Goal: Navigation & Orientation: Find specific page/section

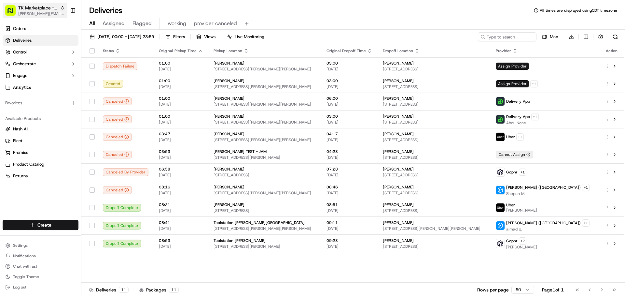
click at [21, 12] on span "[PERSON_NAME][EMAIL_ADDRESS][DOMAIN_NAME]" at bounding box center [41, 13] width 47 height 5
type input "tradex"
click at [129, 34] on div "Tradex" at bounding box center [117, 33] width 94 height 13
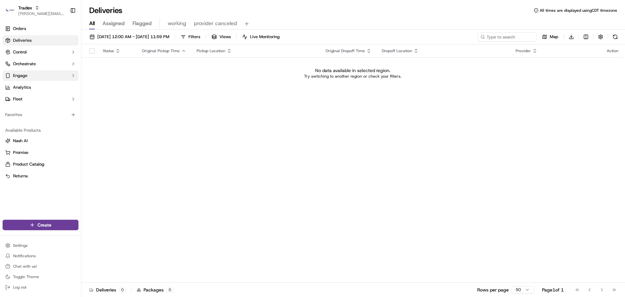
click at [30, 74] on button "Engage" at bounding box center [41, 75] width 76 height 10
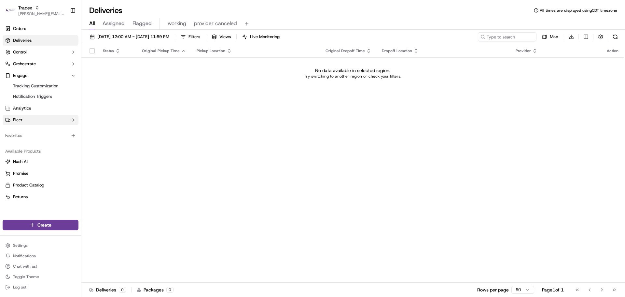
click at [26, 120] on button "Fleet" at bounding box center [41, 120] width 76 height 10
click at [40, 140] on link "Driver Groups" at bounding box center [40, 140] width 60 height 9
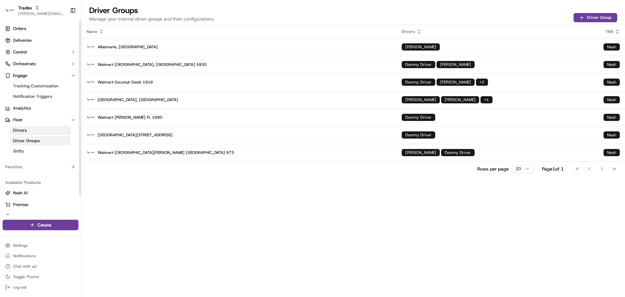
click at [28, 140] on span "Driver Groups" at bounding box center [26, 141] width 27 height 6
click at [153, 100] on p "Concord, NC" at bounding box center [239, 99] width 305 height 9
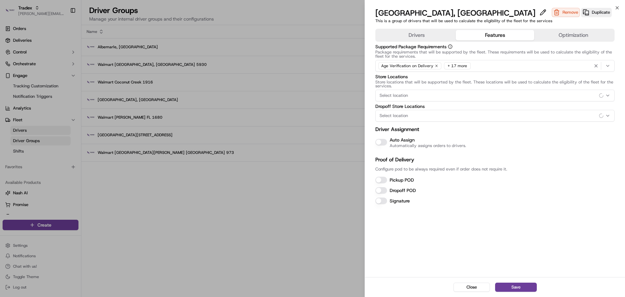
click at [490, 33] on button "Features" at bounding box center [495, 35] width 78 height 10
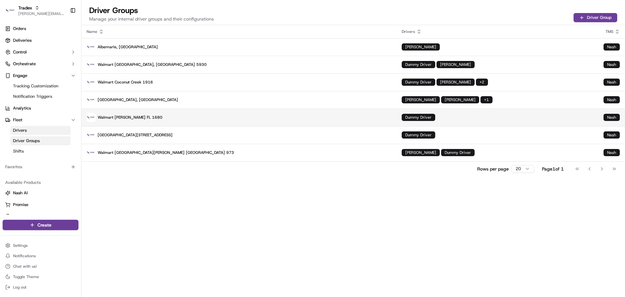
click at [159, 116] on p "Walmart Kendall FL 1680" at bounding box center [239, 117] width 305 height 9
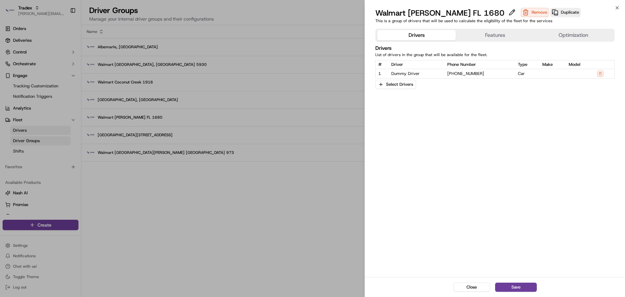
click at [486, 35] on button "Features" at bounding box center [495, 35] width 78 height 10
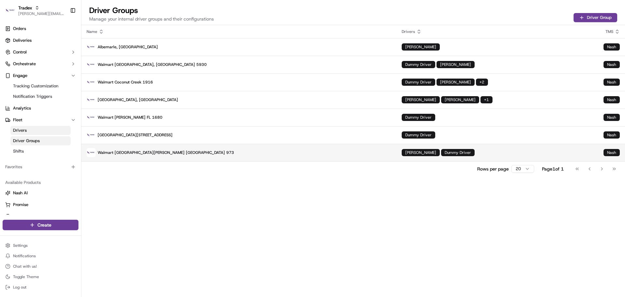
click at [168, 153] on p "Walmart Fort Pierce FL 973" at bounding box center [239, 152] width 305 height 9
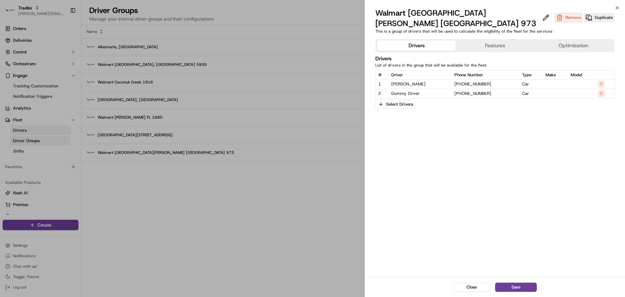
click at [482, 40] on button "Features" at bounding box center [495, 45] width 78 height 10
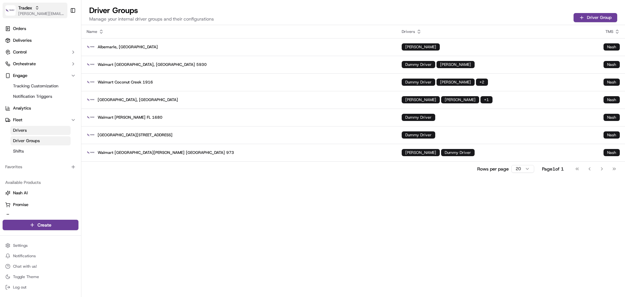
click at [40, 13] on span "[PERSON_NAME][EMAIL_ADDRESS][DOMAIN_NAME]" at bounding box center [41, 13] width 47 height 5
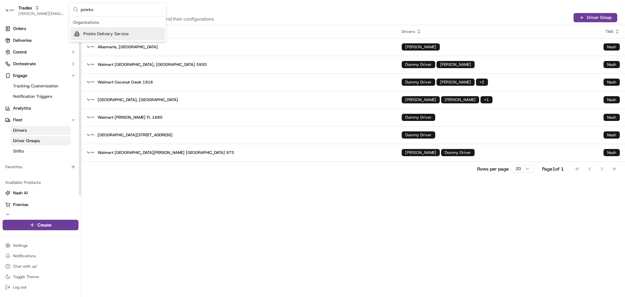
type input "pronto"
click at [95, 34] on span "Pronto Delivery Service" at bounding box center [105, 34] width 45 height 6
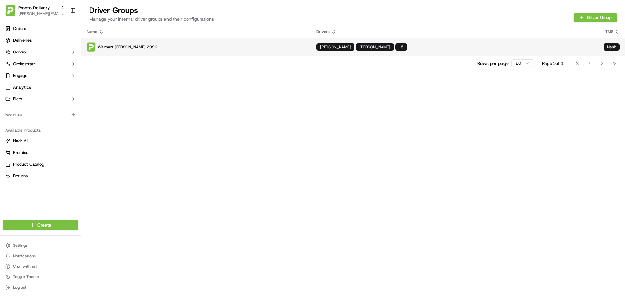
click at [175, 50] on p "Walmart Marsh Ln 2996" at bounding box center [196, 46] width 219 height 9
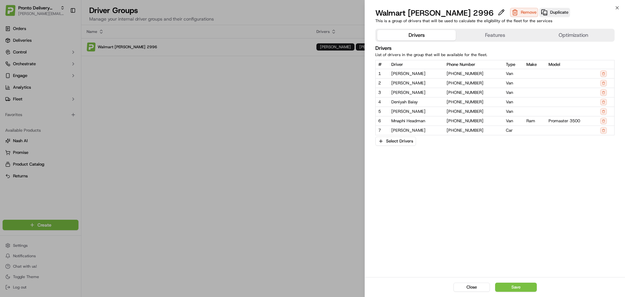
click at [494, 26] on div "Drivers Features Optimization Drivers List of drivers in the group that will be…" at bounding box center [495, 151] width 260 height 251
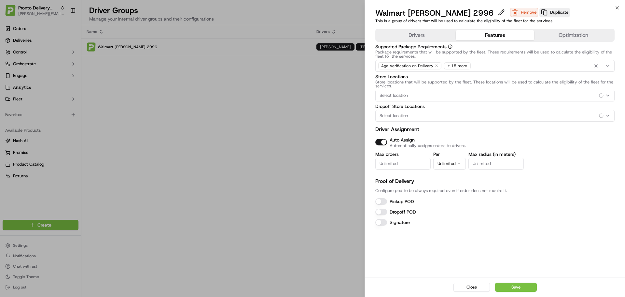
click at [493, 32] on button "Features" at bounding box center [495, 35] width 78 height 10
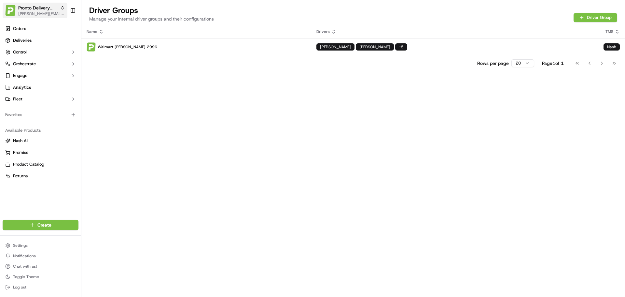
click at [32, 14] on span "[PERSON_NAME][EMAIL_ADDRESS][DOMAIN_NAME]" at bounding box center [41, 13] width 47 height 5
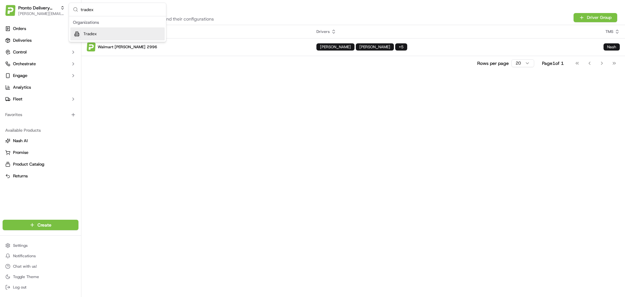
type input "tradex"
click at [89, 31] on div "Tradex" at bounding box center [117, 33] width 94 height 13
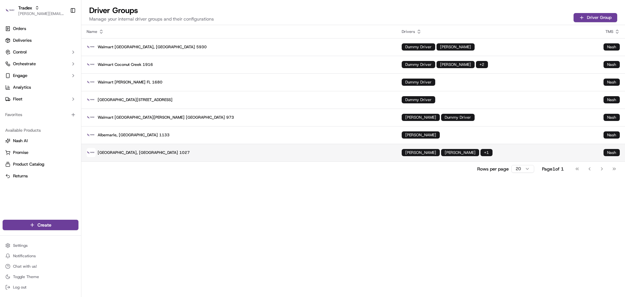
click at [163, 157] on p "Concord, NC 1027" at bounding box center [239, 152] width 305 height 9
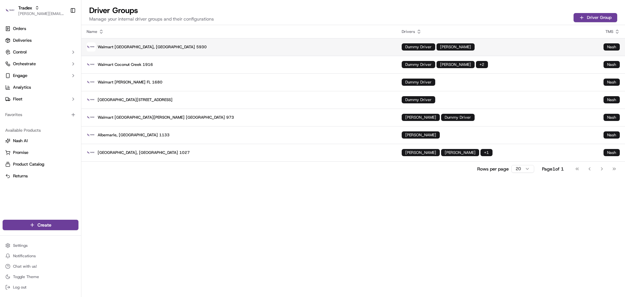
click at [183, 48] on p "Walmart Anaheim, CA 5930" at bounding box center [239, 46] width 305 height 9
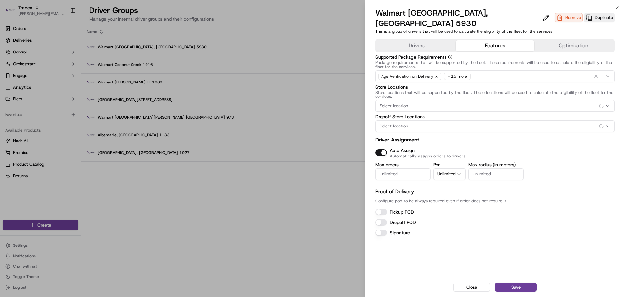
click at [474, 40] on button "Features" at bounding box center [495, 45] width 78 height 10
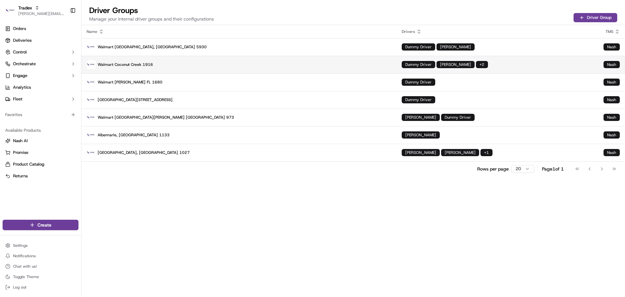
click at [169, 61] on p "Walmart Coconut Creek 1916" at bounding box center [239, 64] width 305 height 9
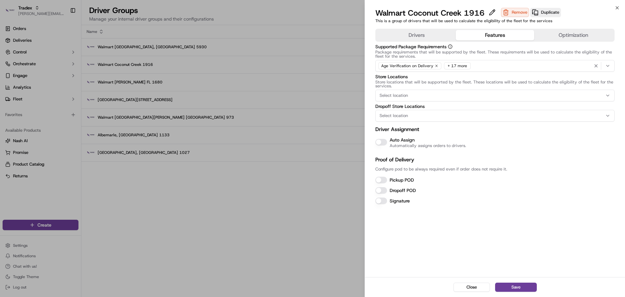
click at [504, 34] on button "Features" at bounding box center [495, 35] width 78 height 10
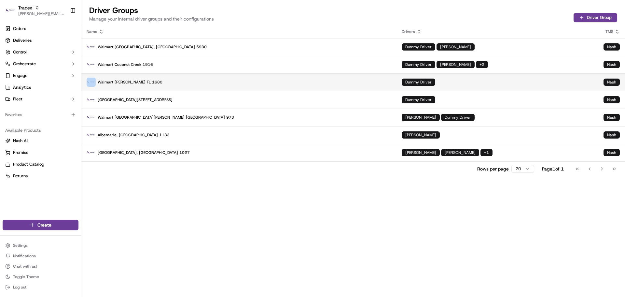
click at [173, 83] on p "Walmart Kendall FL 1680" at bounding box center [239, 81] width 305 height 9
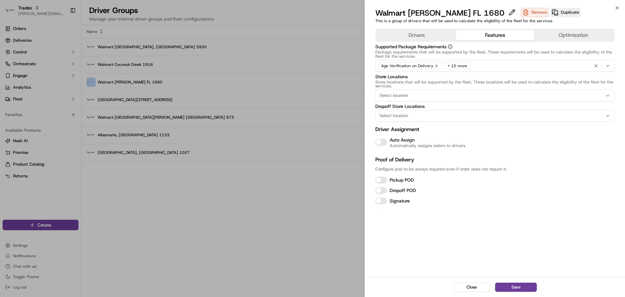
click at [478, 36] on button "Features" at bounding box center [495, 35] width 78 height 10
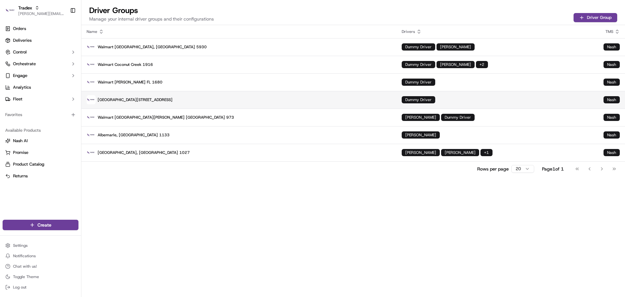
click at [186, 96] on p "Walmart 2nd Ave Miami Gardens 3397" at bounding box center [239, 99] width 305 height 9
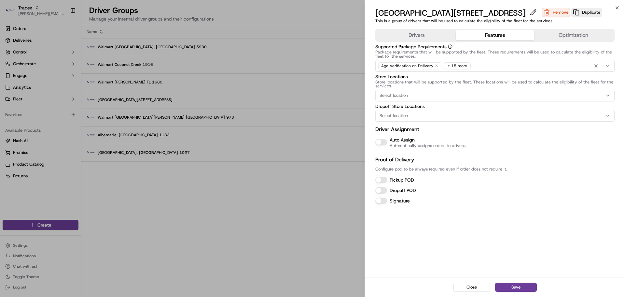
click at [476, 35] on button "Features" at bounding box center [495, 35] width 78 height 10
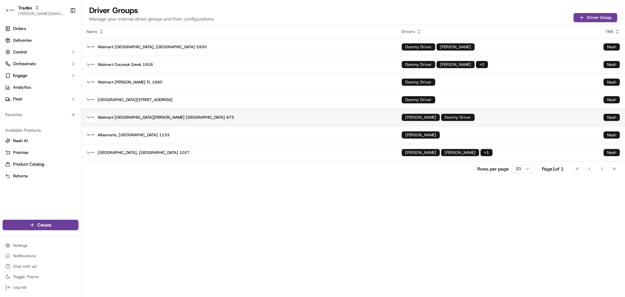
click at [183, 119] on p "Walmart Fort Pierce FL 973" at bounding box center [239, 117] width 305 height 9
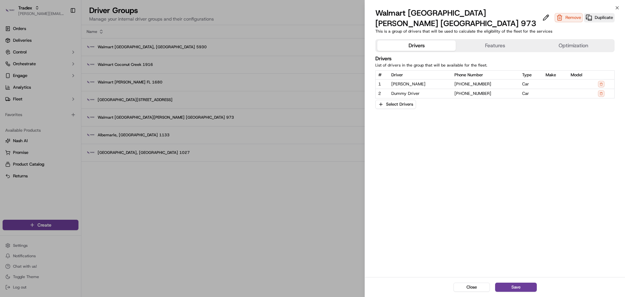
click at [491, 40] on button "Features" at bounding box center [495, 45] width 78 height 10
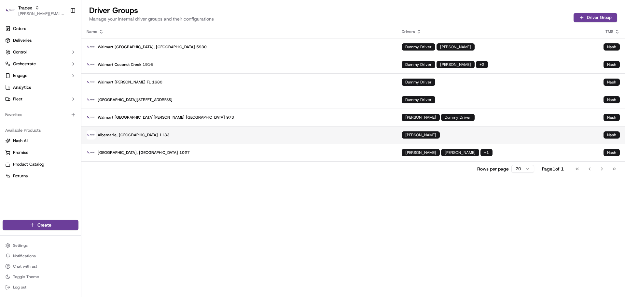
click at [180, 131] on p "Albemarle, NC 1133" at bounding box center [239, 134] width 305 height 9
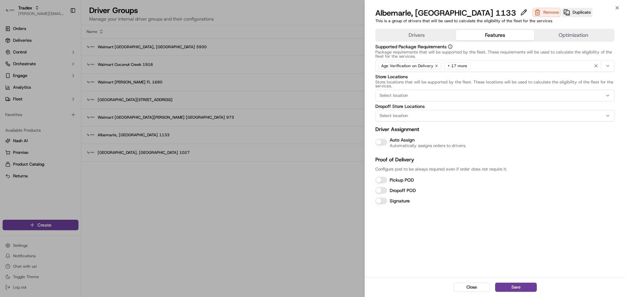
click at [480, 35] on button "Features" at bounding box center [495, 35] width 78 height 10
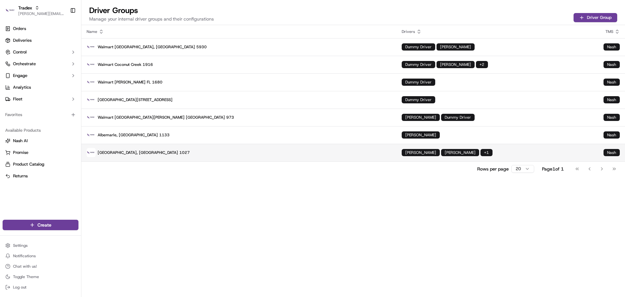
click at [196, 156] on p "Concord, NC 1027" at bounding box center [239, 152] width 305 height 9
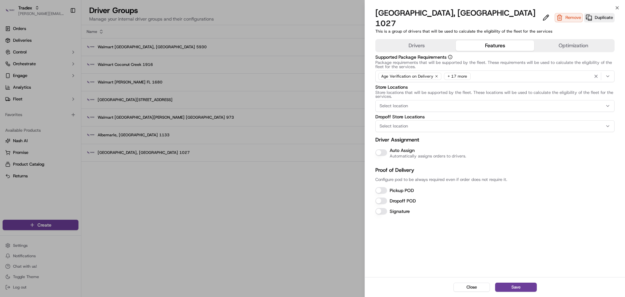
click at [491, 40] on button "Features" at bounding box center [495, 45] width 78 height 10
click at [431, 40] on button "Drivers" at bounding box center [416, 45] width 78 height 10
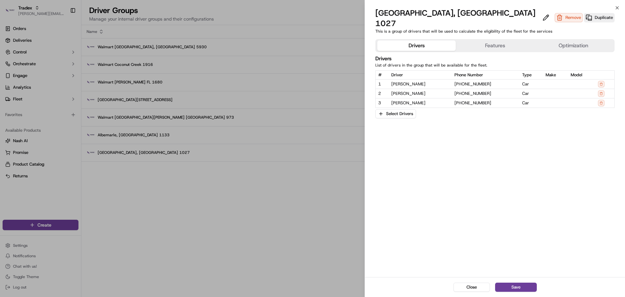
click at [468, 40] on button "Features" at bounding box center [495, 45] width 78 height 10
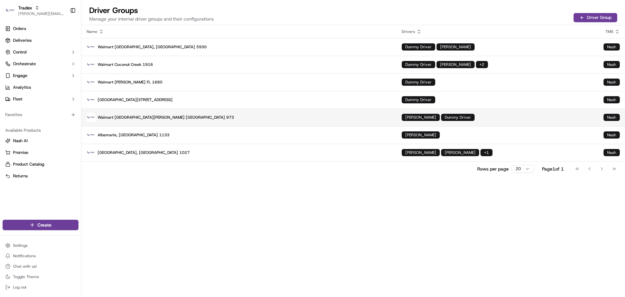
click at [233, 120] on p "Walmart Fort Pierce FL 973" at bounding box center [239, 117] width 305 height 9
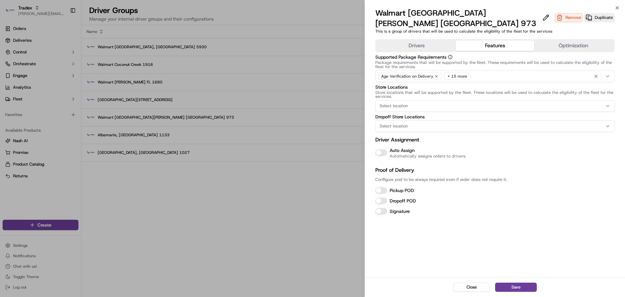
click at [473, 40] on button "Features" at bounding box center [495, 45] width 78 height 10
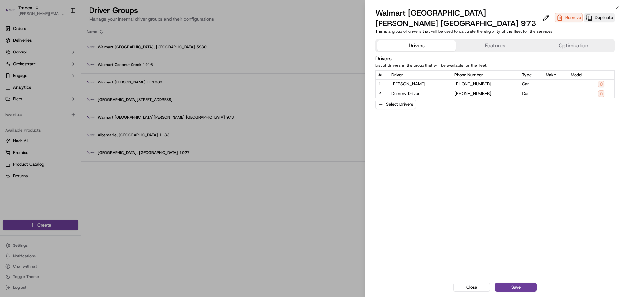
click at [435, 40] on button "Drivers" at bounding box center [416, 45] width 78 height 10
